Goal: Information Seeking & Learning: Learn about a topic

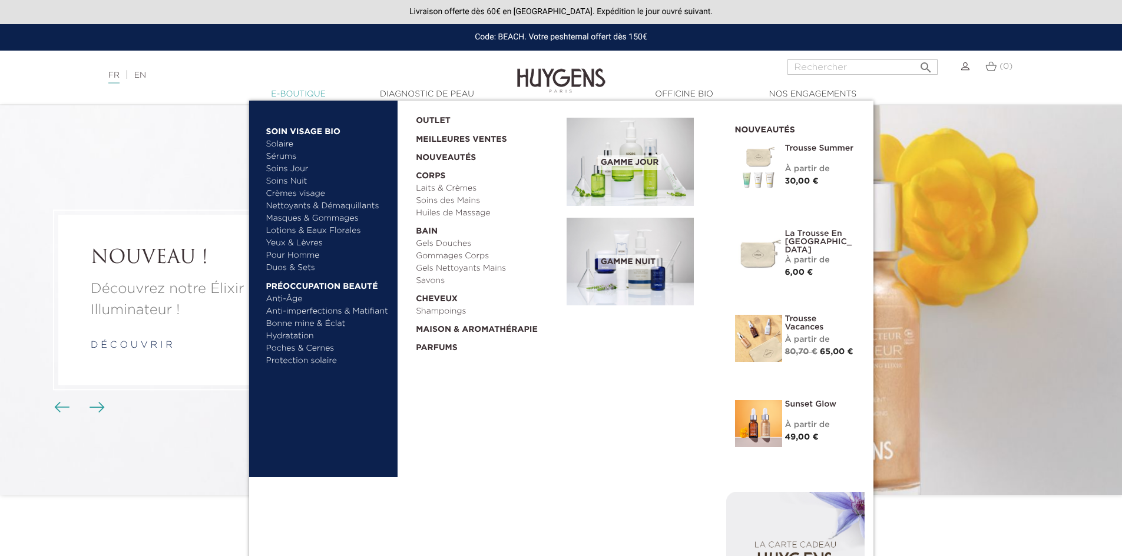
click at [306, 90] on link "  E-Boutique" at bounding box center [299, 94] width 118 height 12
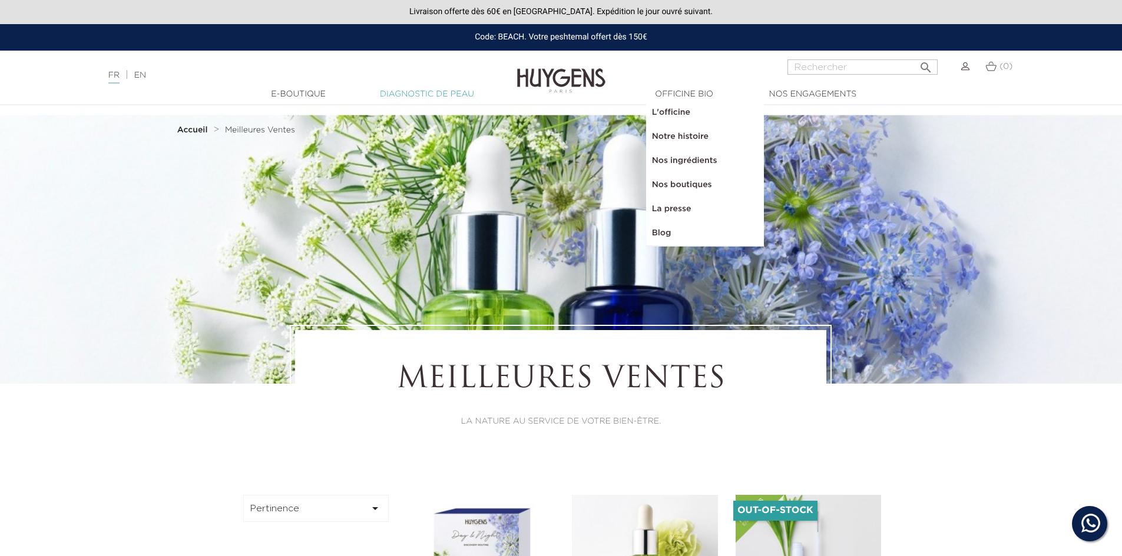
click at [402, 94] on link "Diagnostic de peau" at bounding box center [427, 94] width 118 height 12
